Goal: Find specific page/section: Find specific page/section

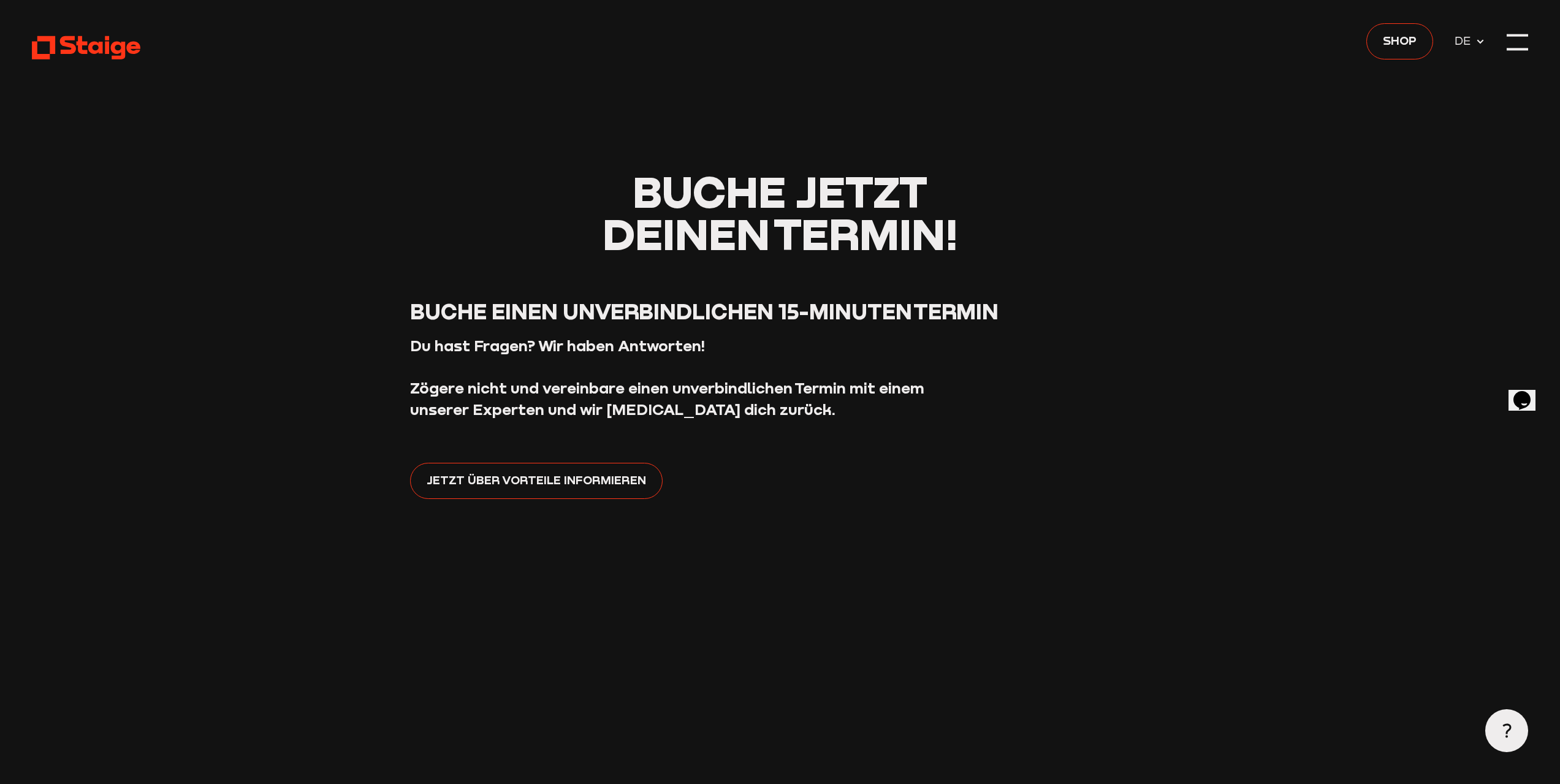
click at [97, 37] on icon at bounding box center [86, 48] width 108 height 26
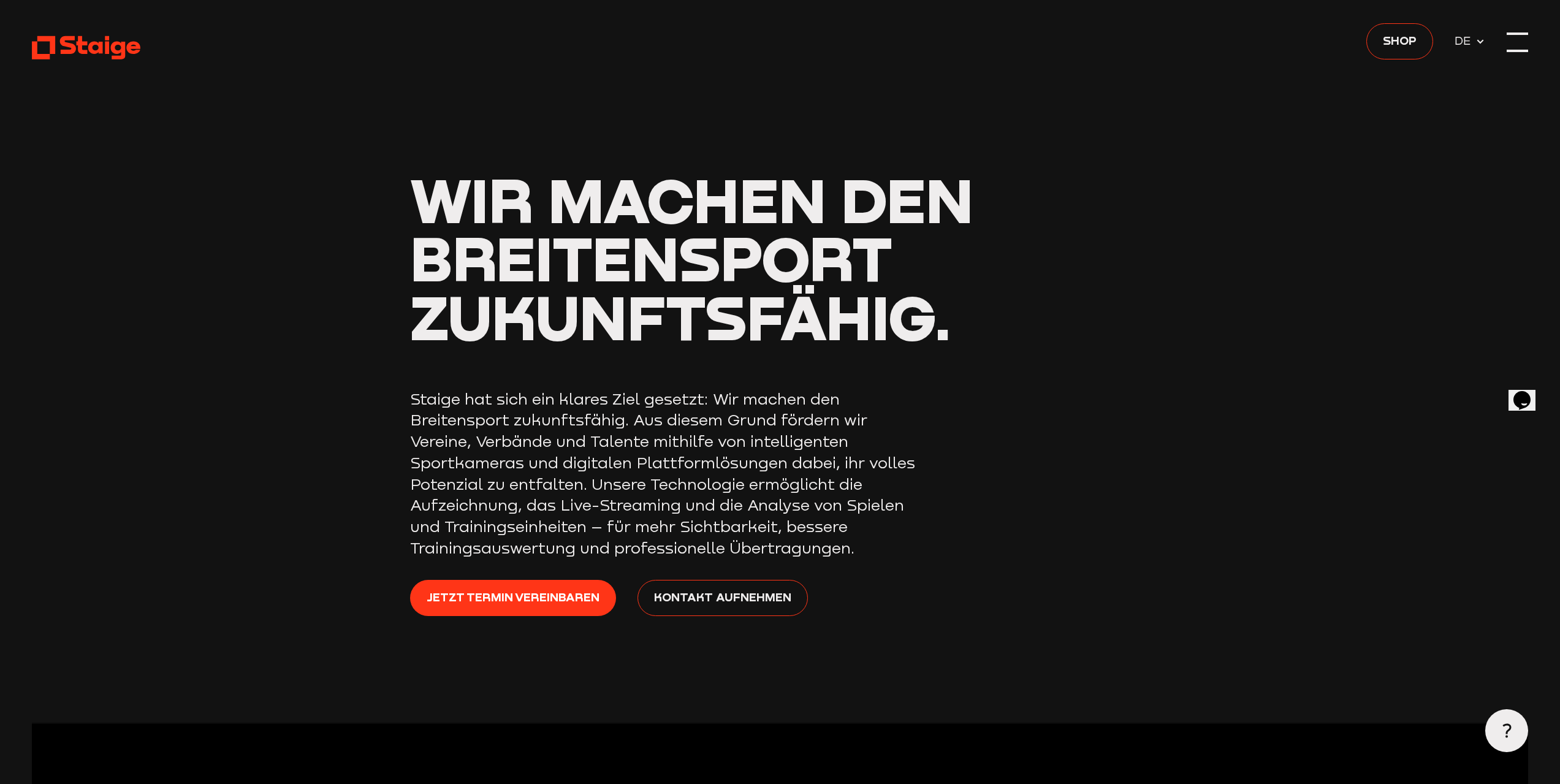
click at [1508, 37] on div at bounding box center [1518, 43] width 22 height 22
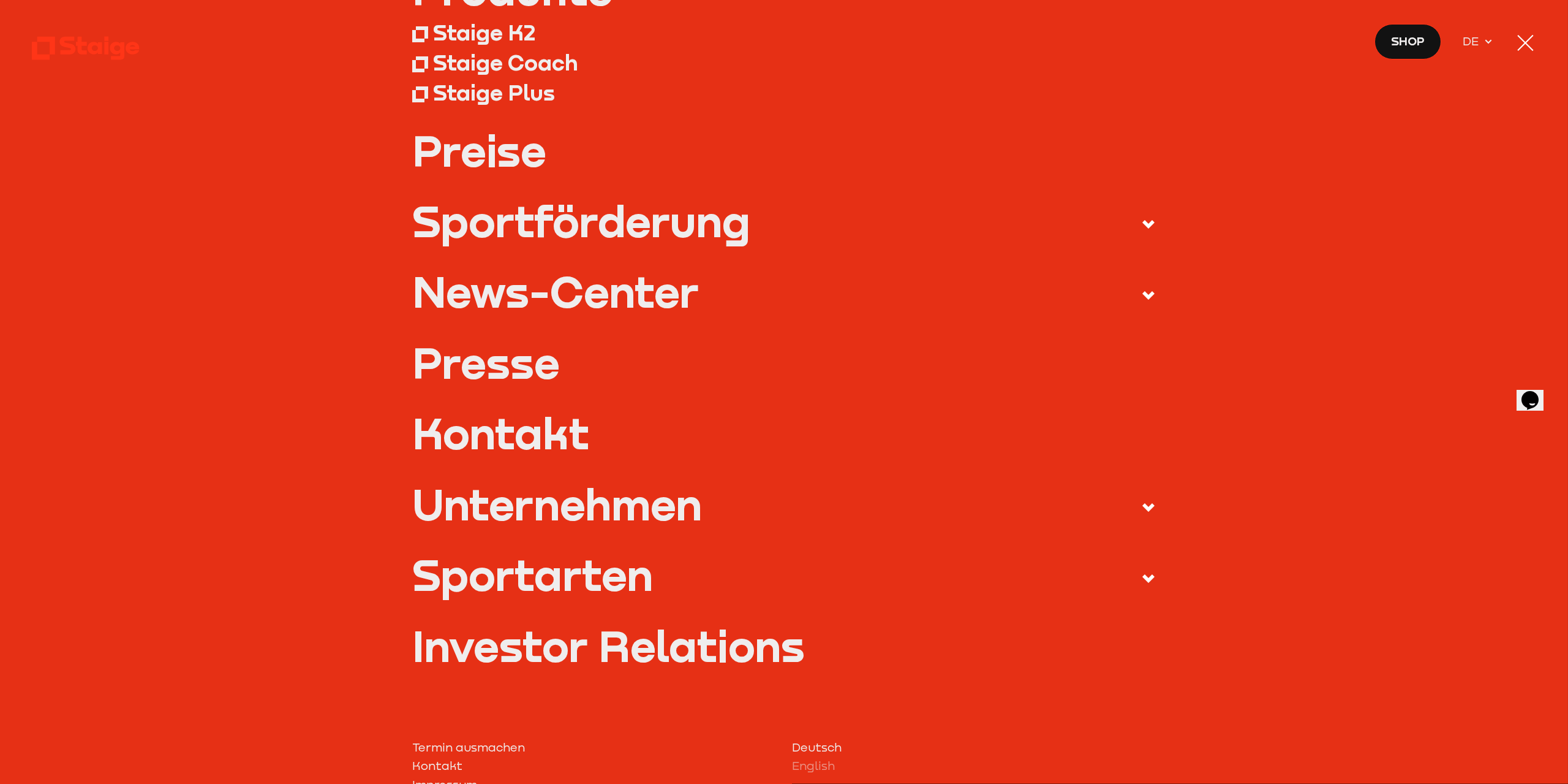
scroll to position [306, 0]
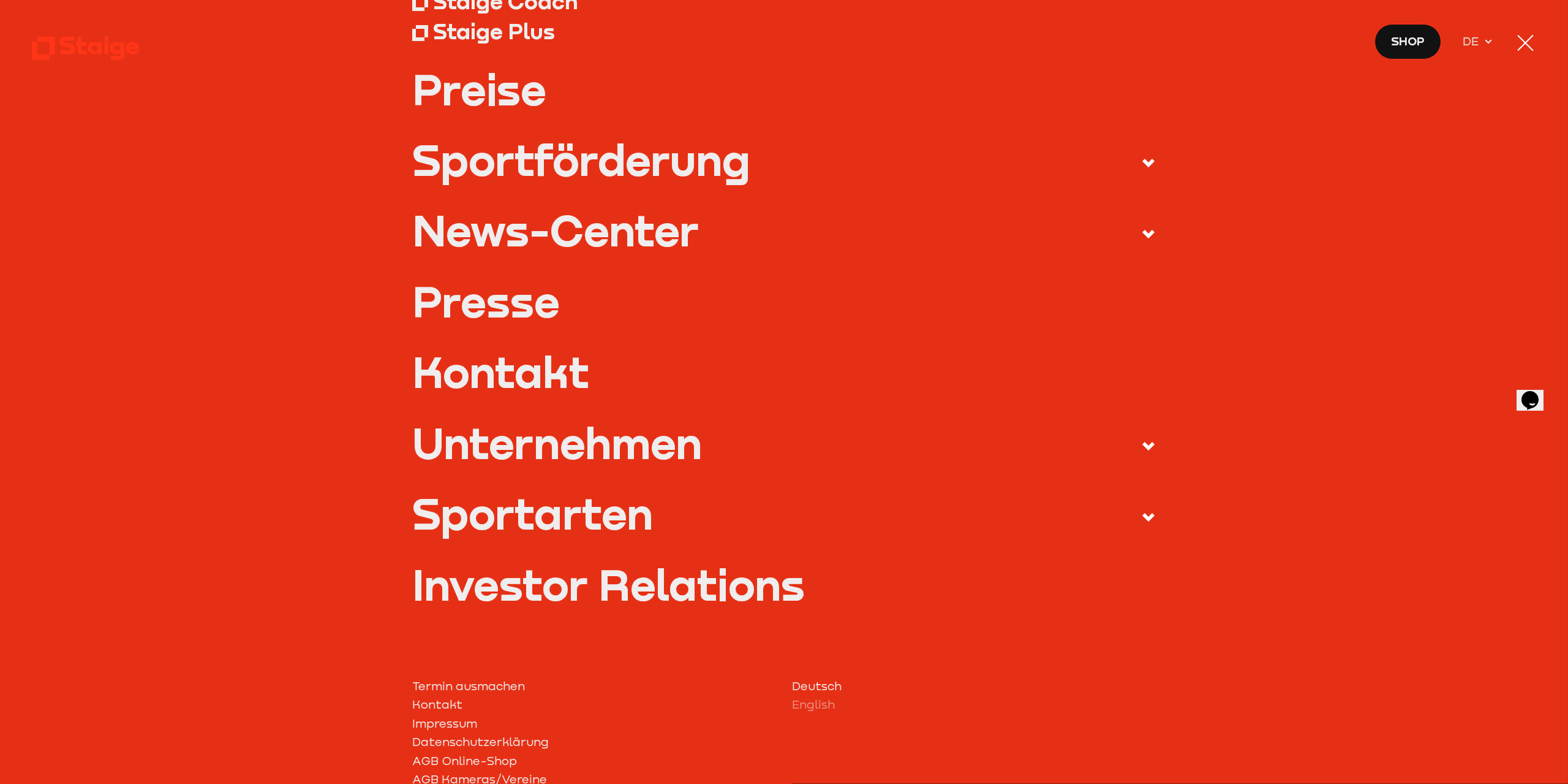
click at [717, 157] on div "Sportförderung" at bounding box center [581, 160] width 338 height 43
click at [0, 0] on input "Sportförderung" at bounding box center [0, 0] width 0 height 0
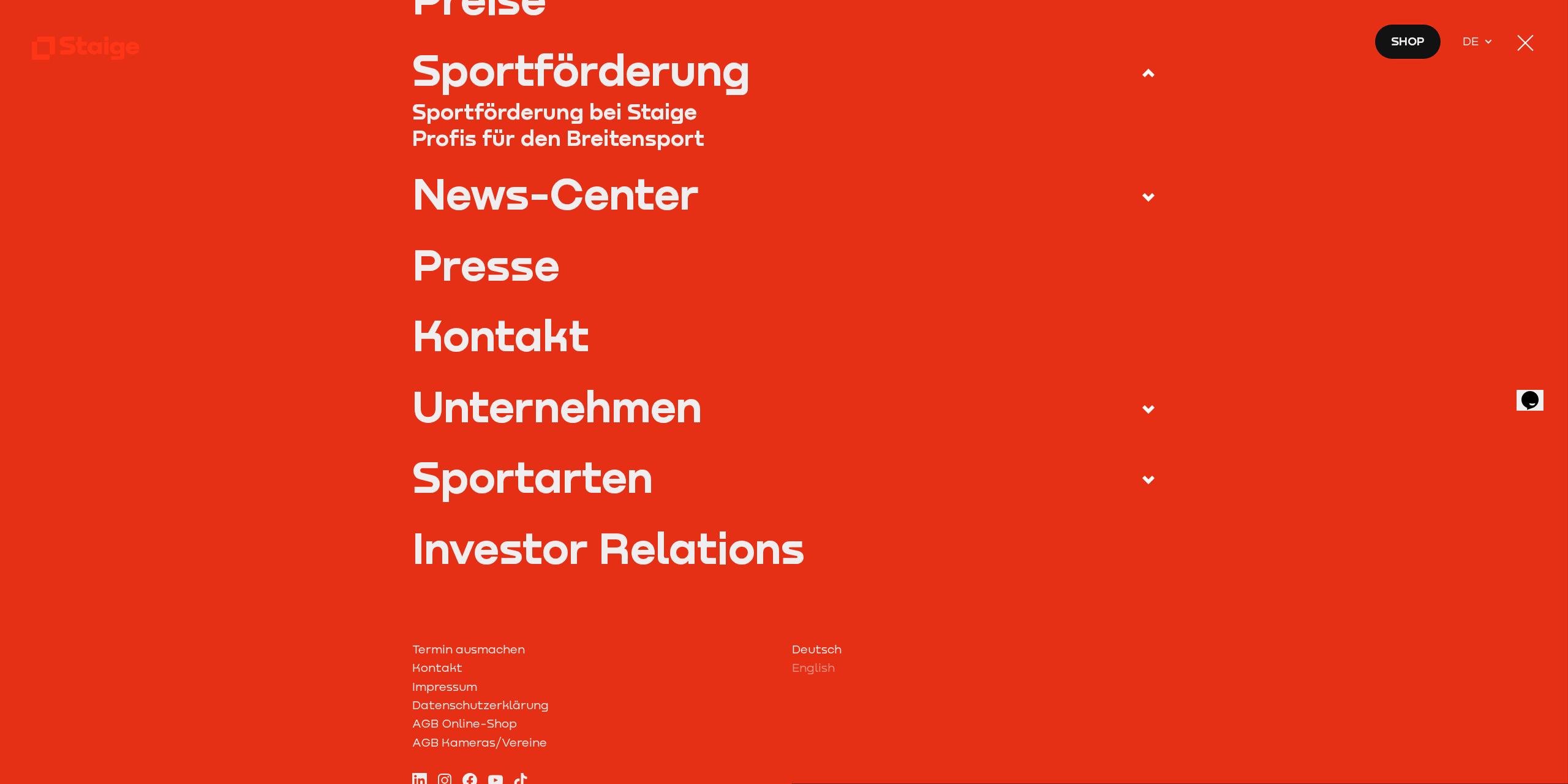
click at [666, 193] on div "News-Center" at bounding box center [555, 193] width 287 height 43
click at [0, 0] on input "News-Center" at bounding box center [0, 0] width 0 height 0
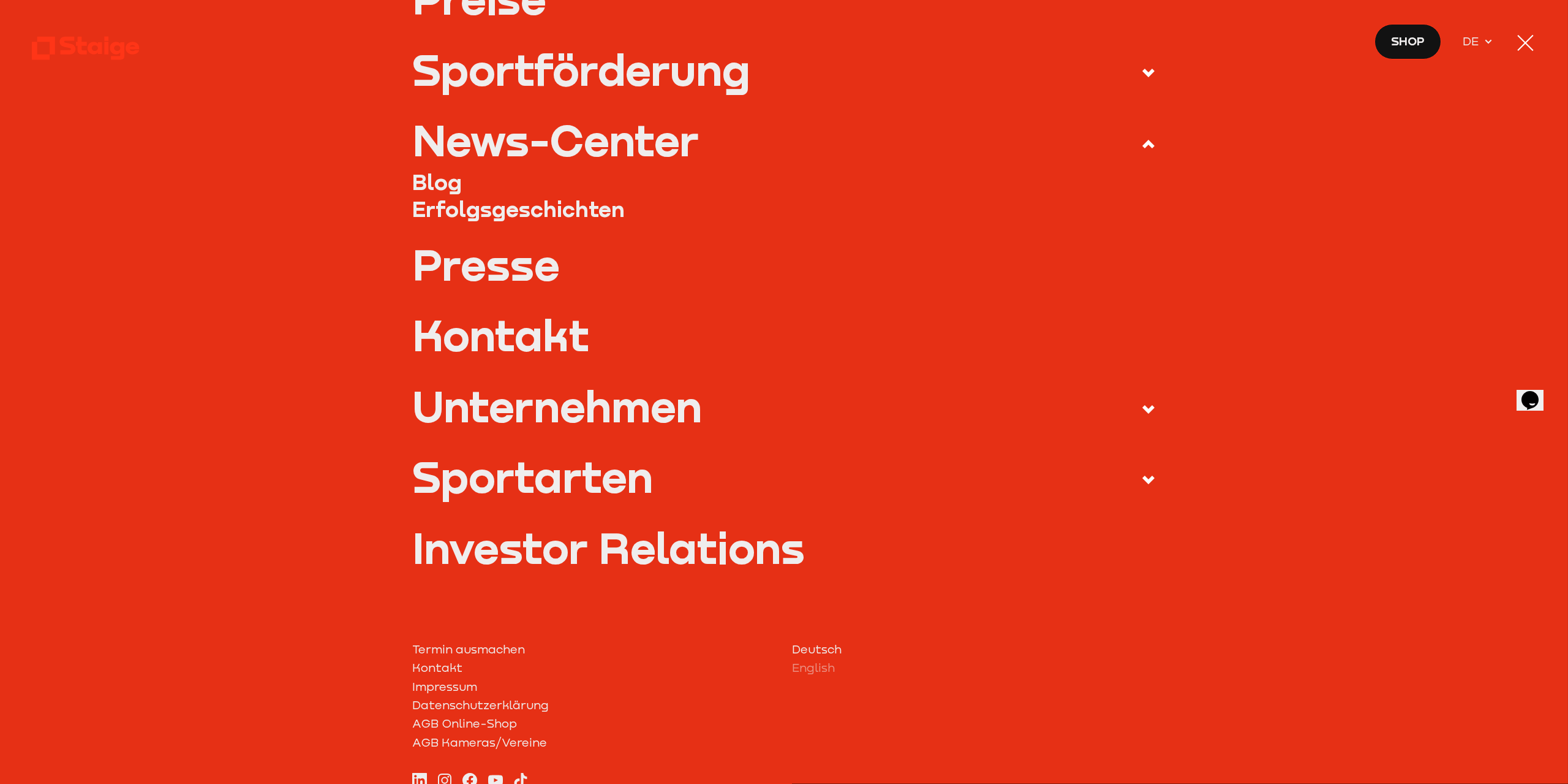
click at [481, 272] on link "Presse" at bounding box center [784, 264] width 744 height 43
click at [488, 266] on link "Presse" at bounding box center [784, 264] width 744 height 43
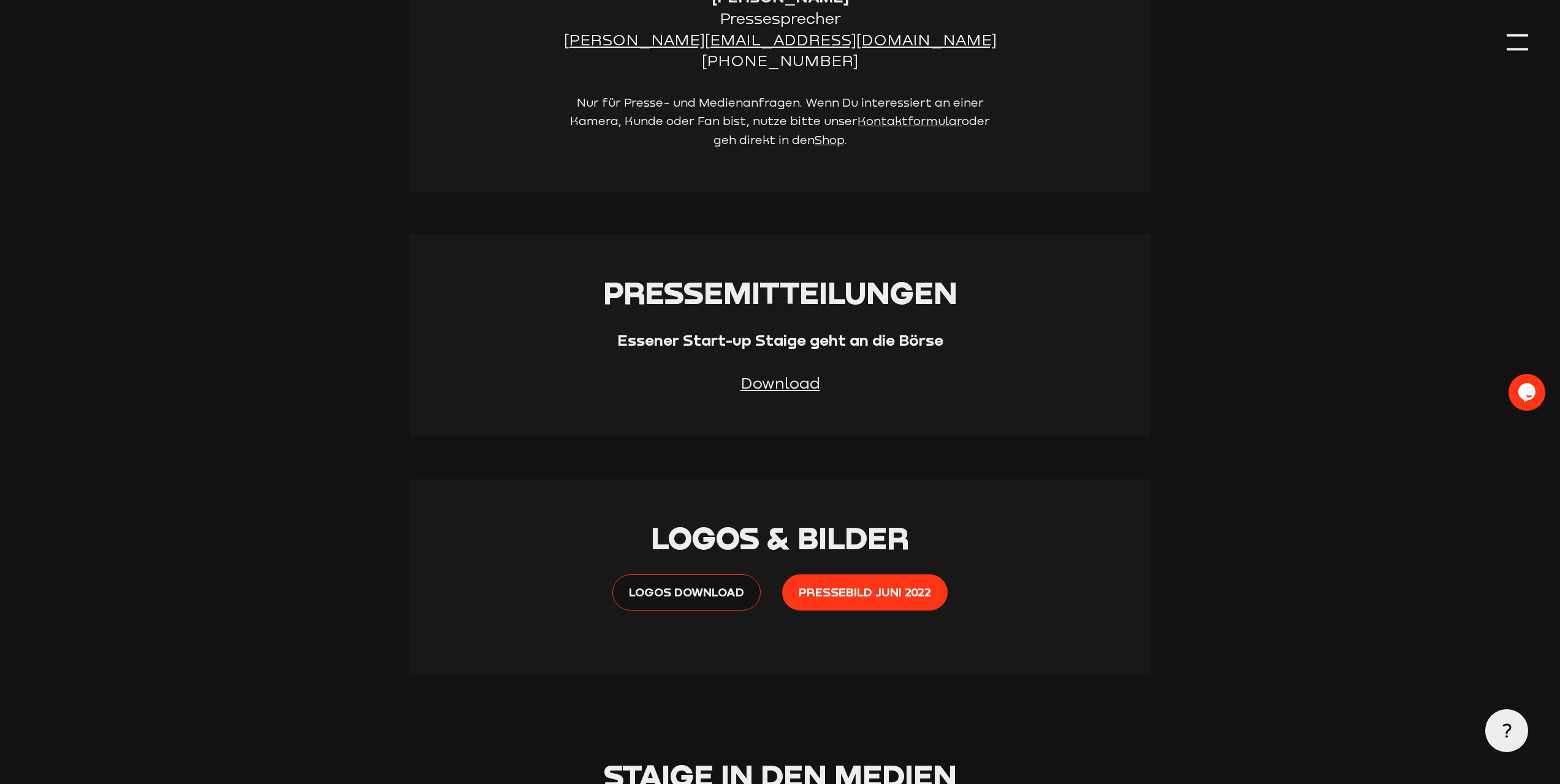
scroll to position [1103, 0]
